Goal: Information Seeking & Learning: Compare options

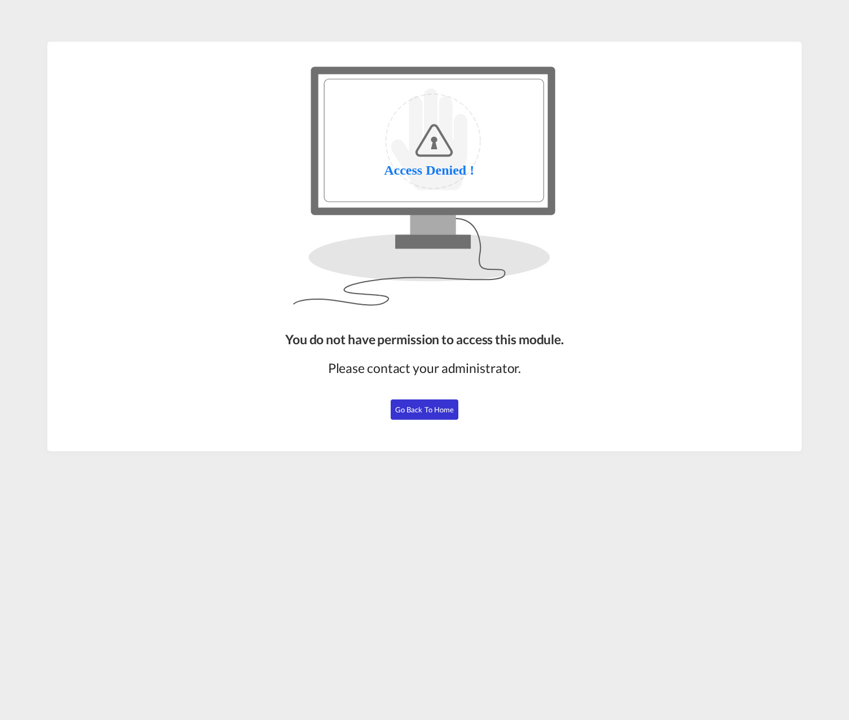
click at [435, 409] on span "Go Back to Home" at bounding box center [424, 409] width 59 height 9
